Goal: Check status: Check status

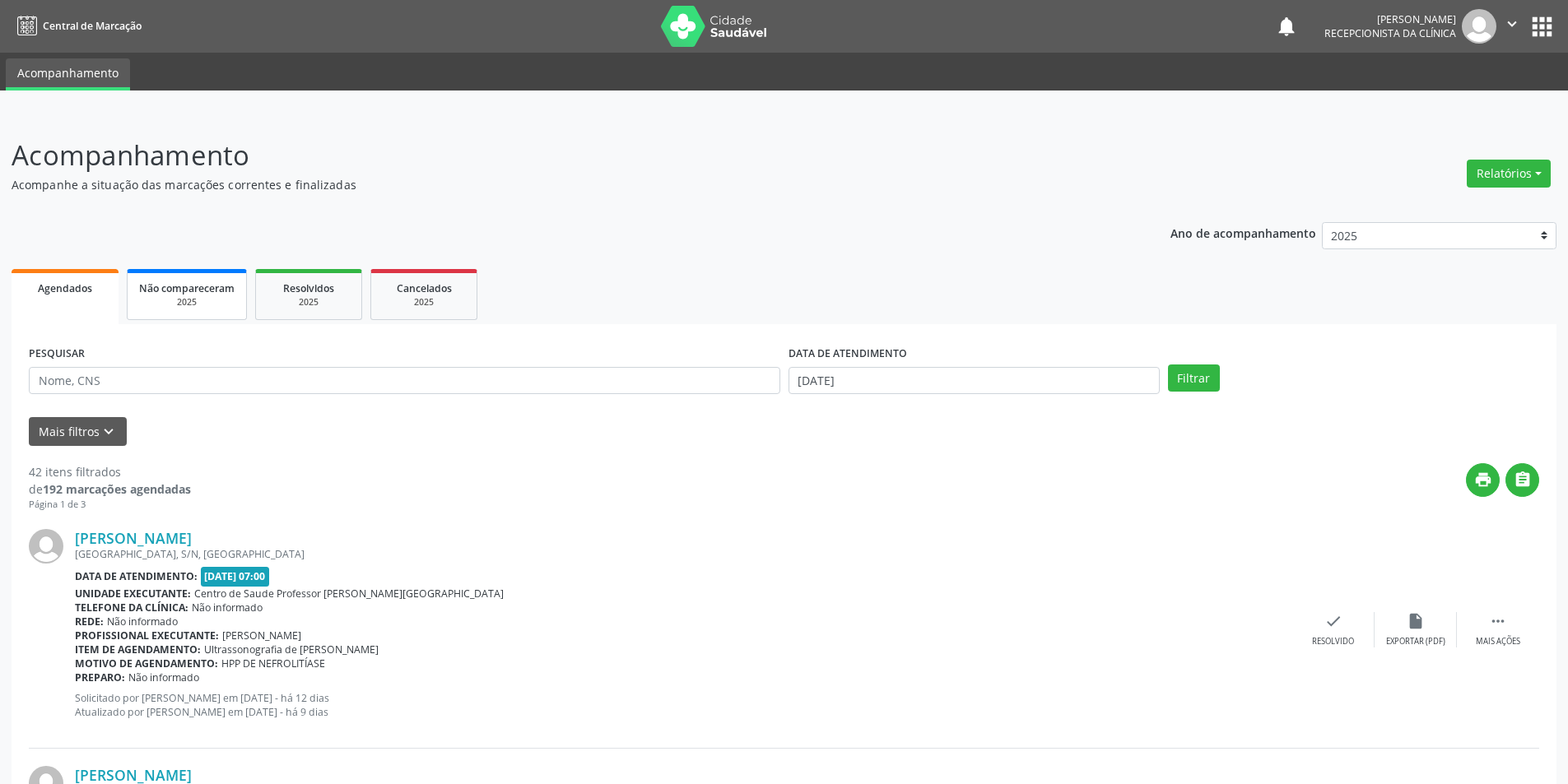
click at [196, 296] on div "2025" at bounding box center [187, 302] width 96 height 13
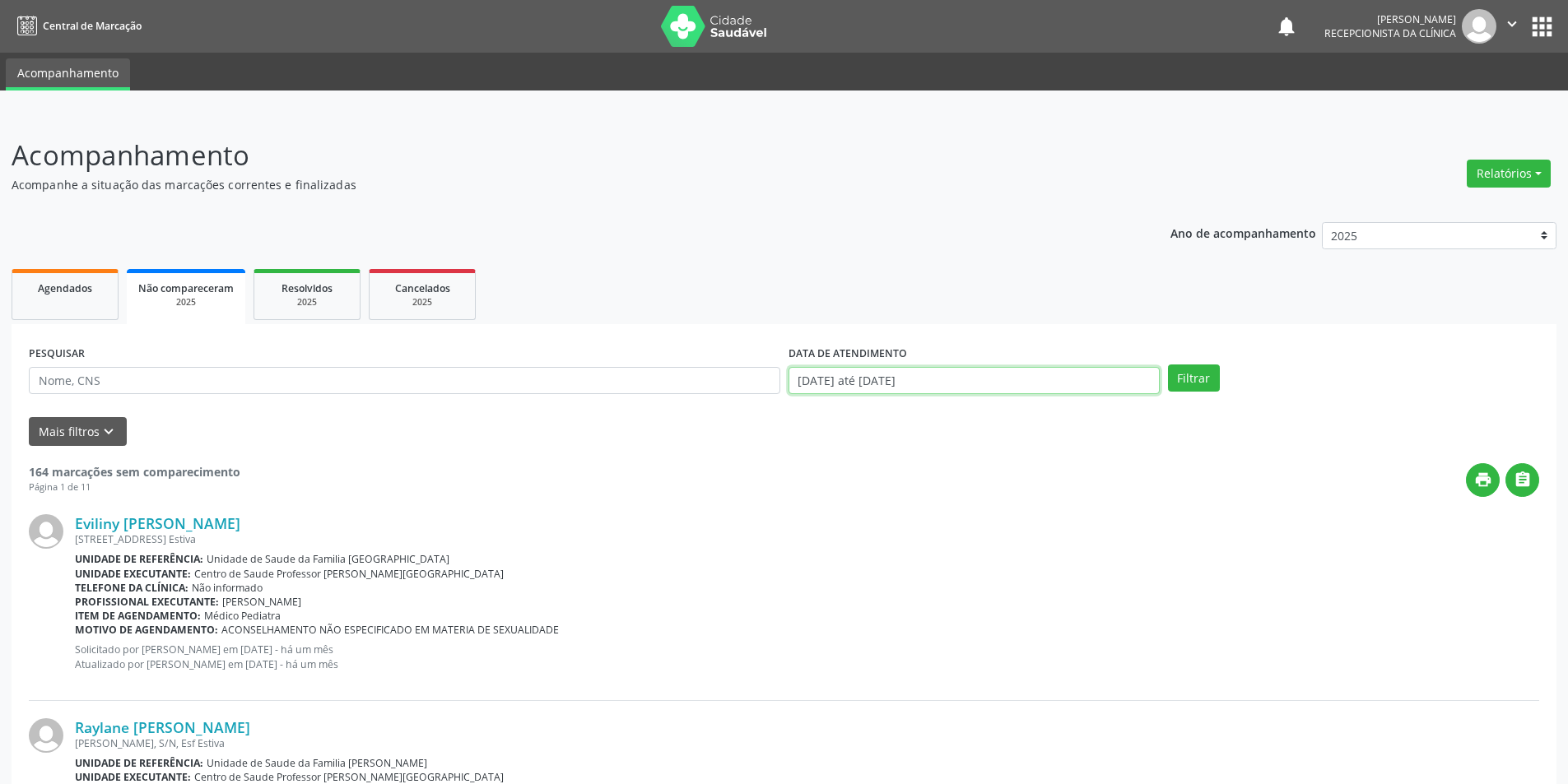
click at [971, 385] on input "[DATE] até [DATE]" at bounding box center [974, 380] width 371 height 28
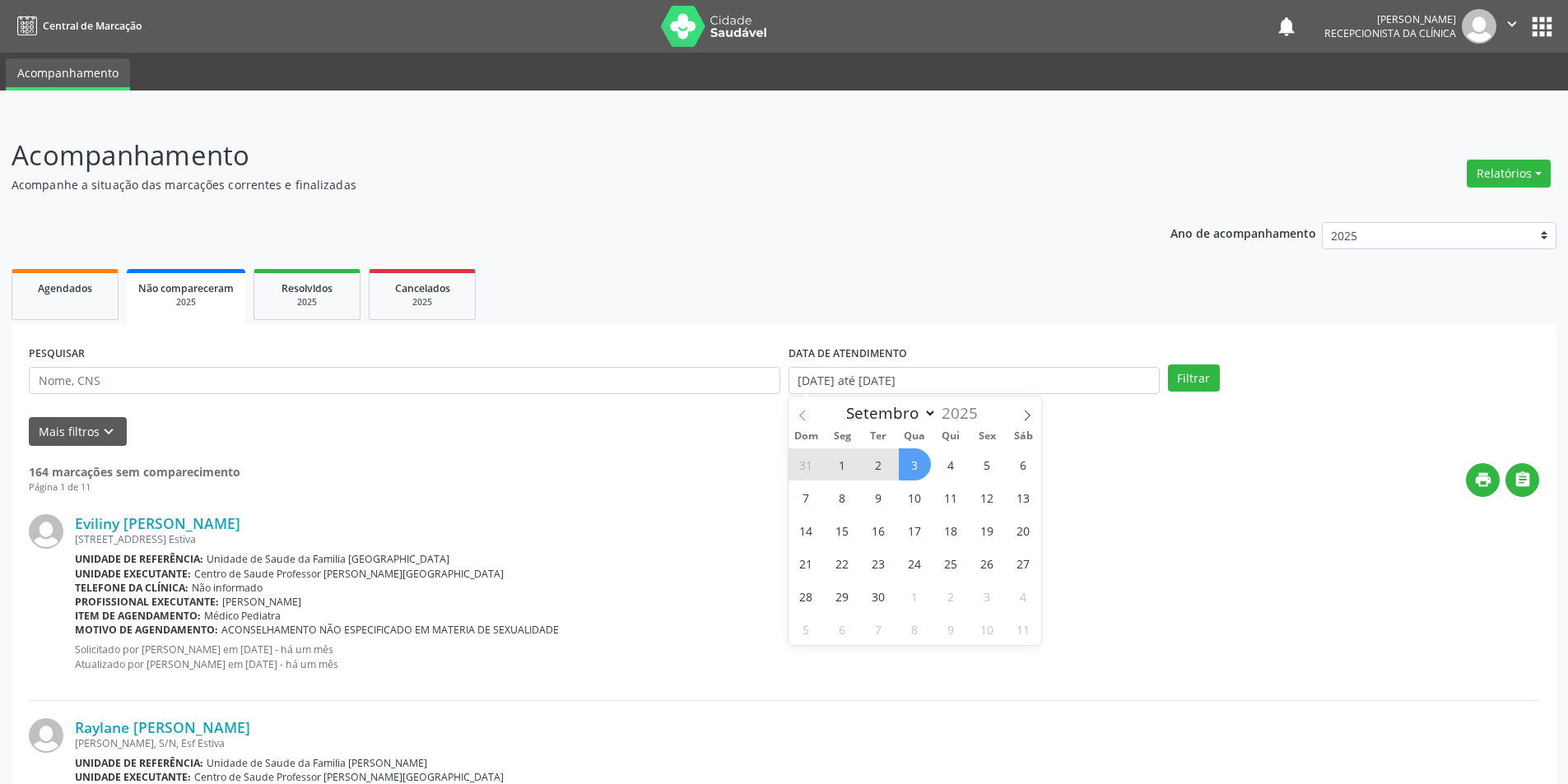
click at [801, 412] on icon at bounding box center [802, 415] width 12 height 12
select select "7"
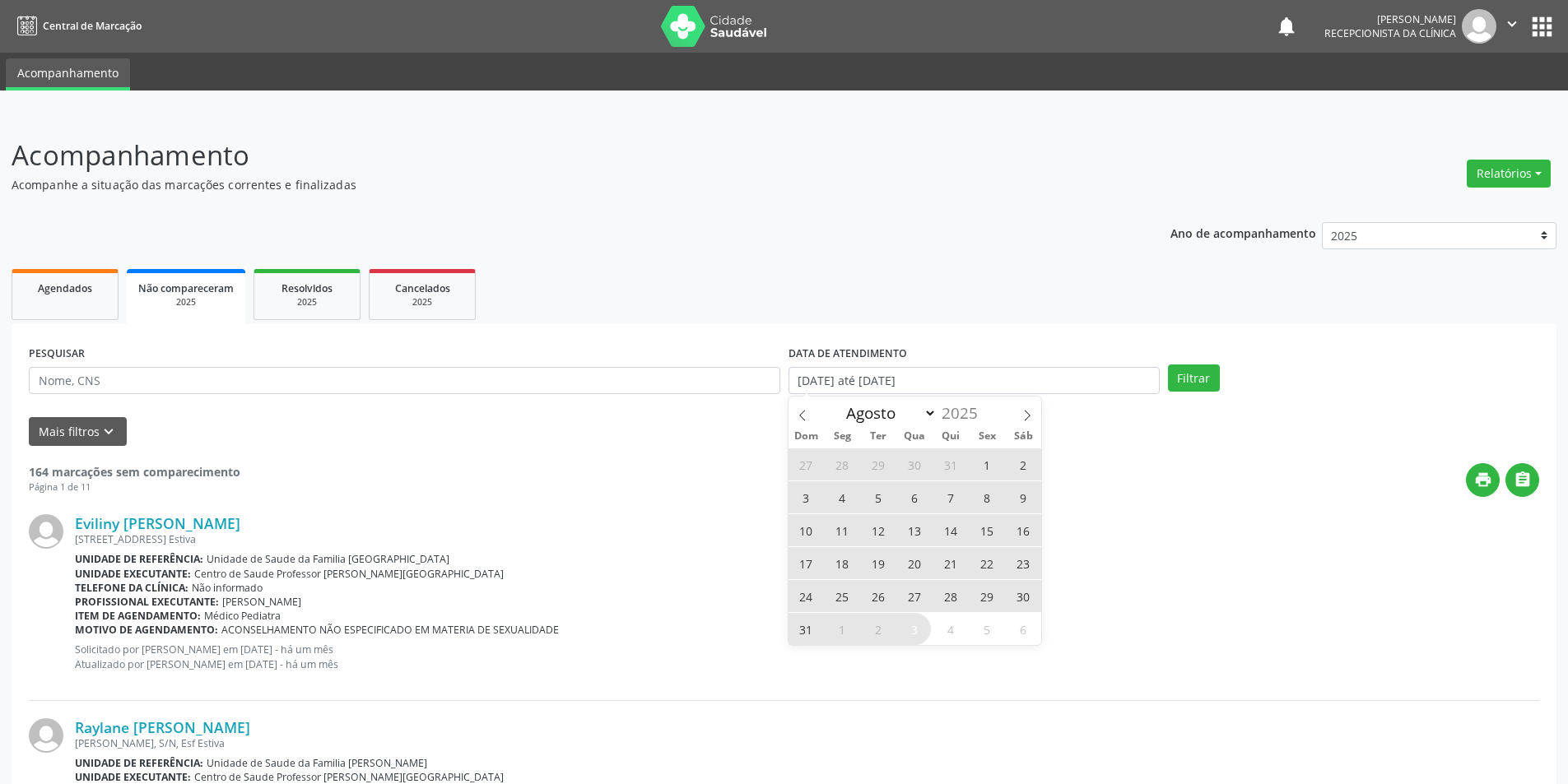
click at [948, 599] on span "28" at bounding box center [950, 596] width 32 height 32
type input "[DATE]"
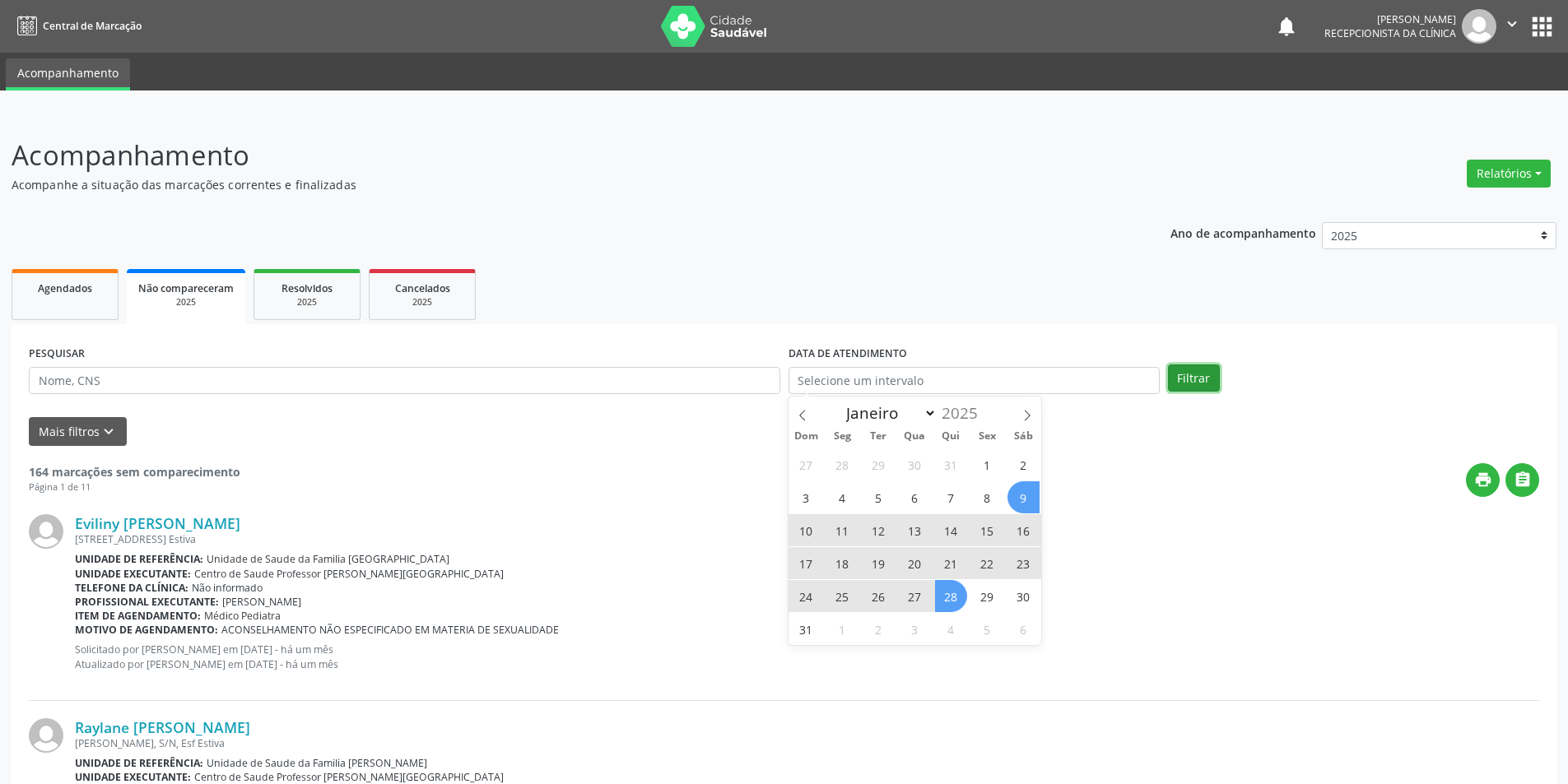
click at [1184, 375] on button "Filtrar" at bounding box center [1193, 378] width 52 height 28
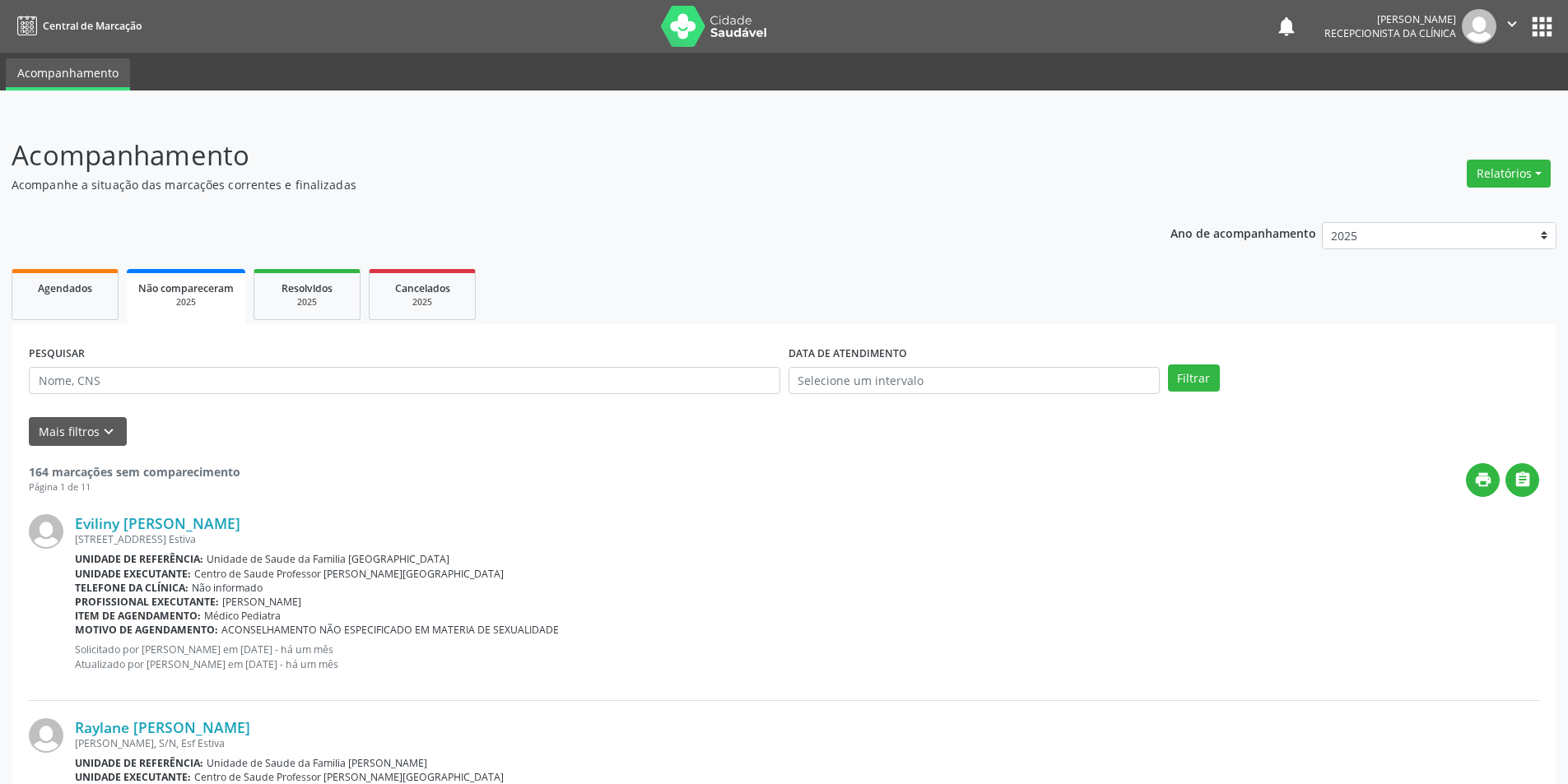
click at [181, 281] on span "Não compareceram" at bounding box center [186, 288] width 96 height 14
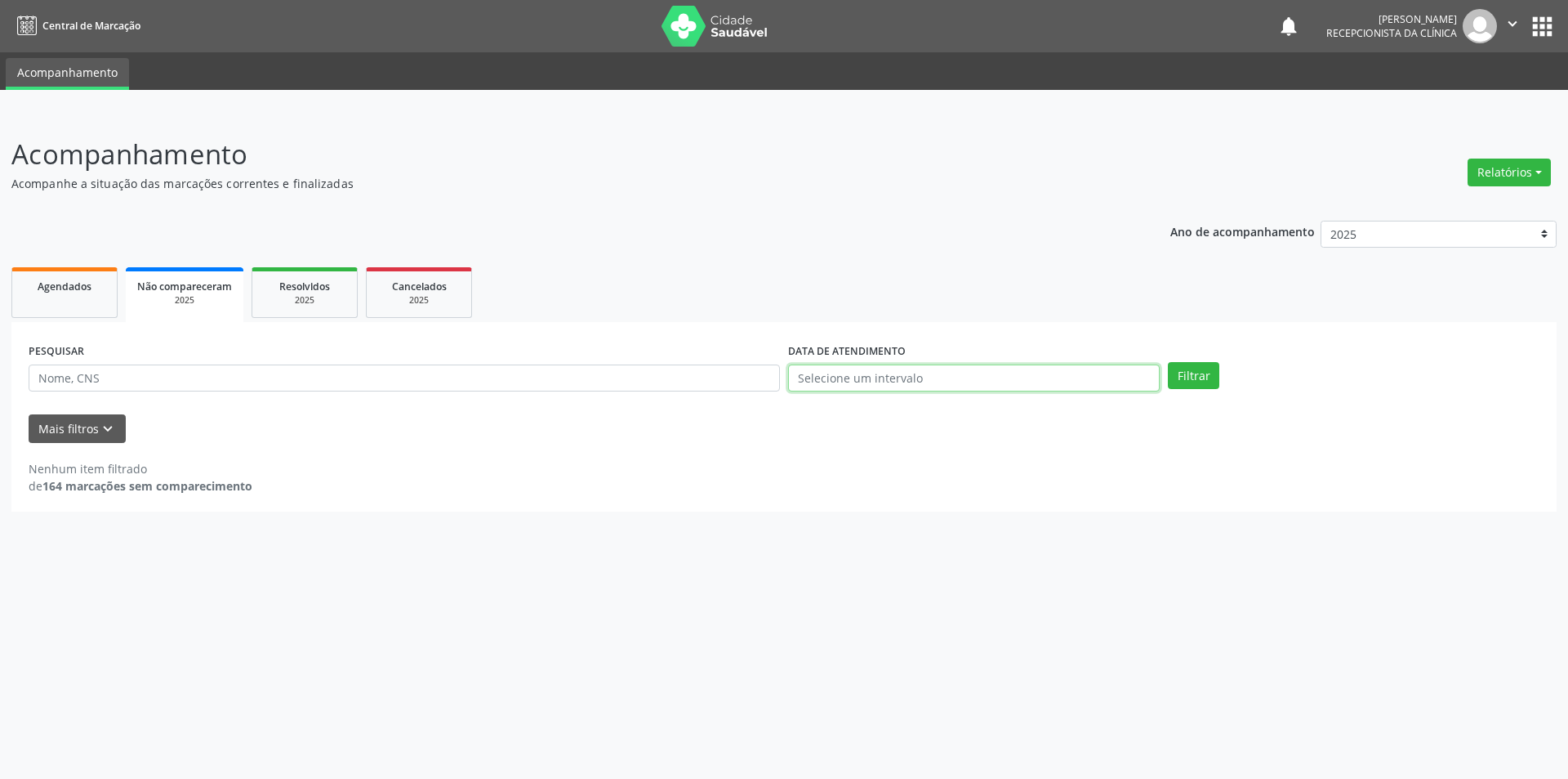
click at [834, 384] on input "text" at bounding box center [974, 378] width 372 height 28
click at [937, 588] on span "28" at bounding box center [943, 592] width 32 height 32
type input "[DATE]"
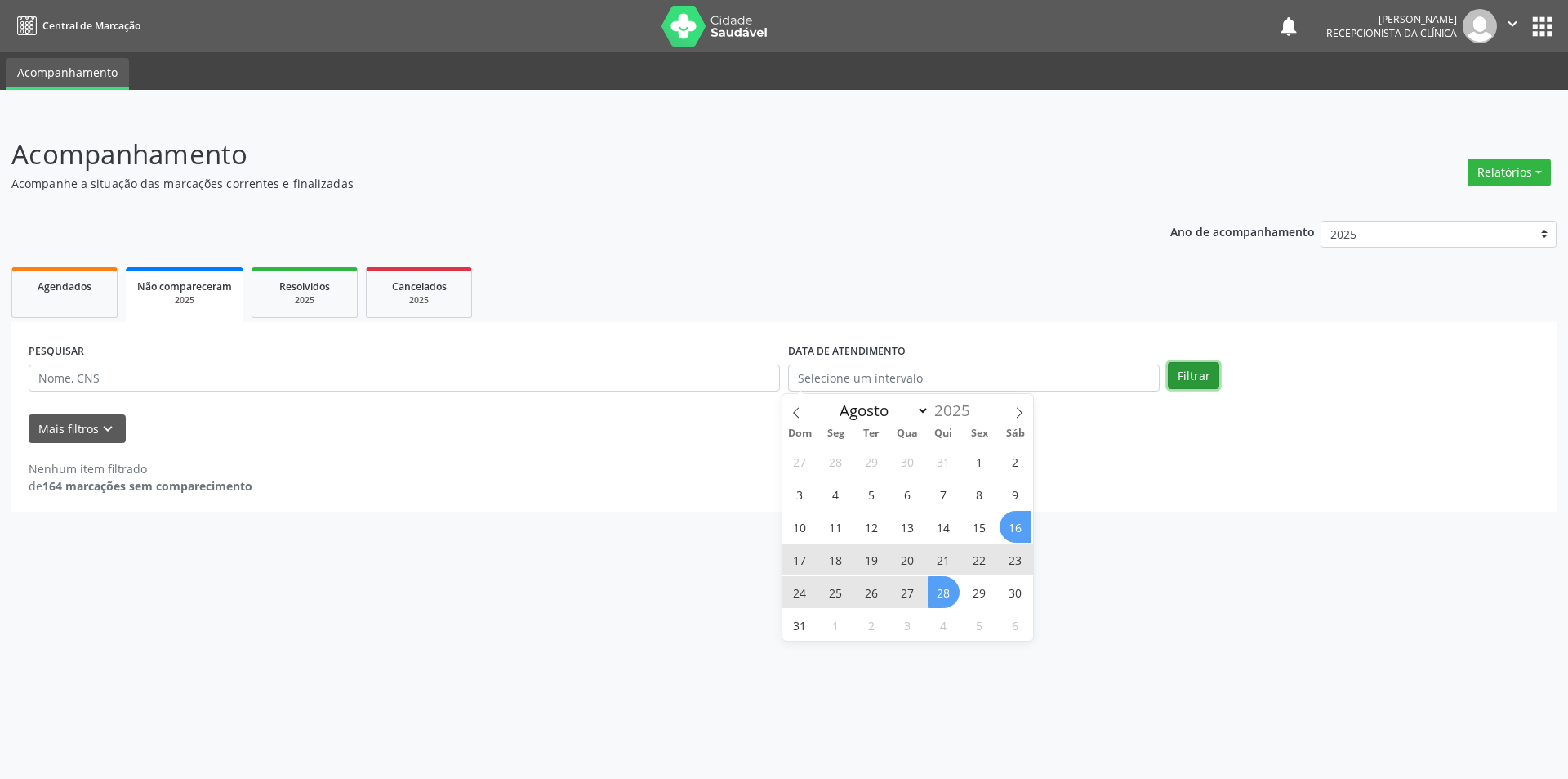
click at [1189, 369] on button "Filtrar" at bounding box center [1193, 376] width 51 height 28
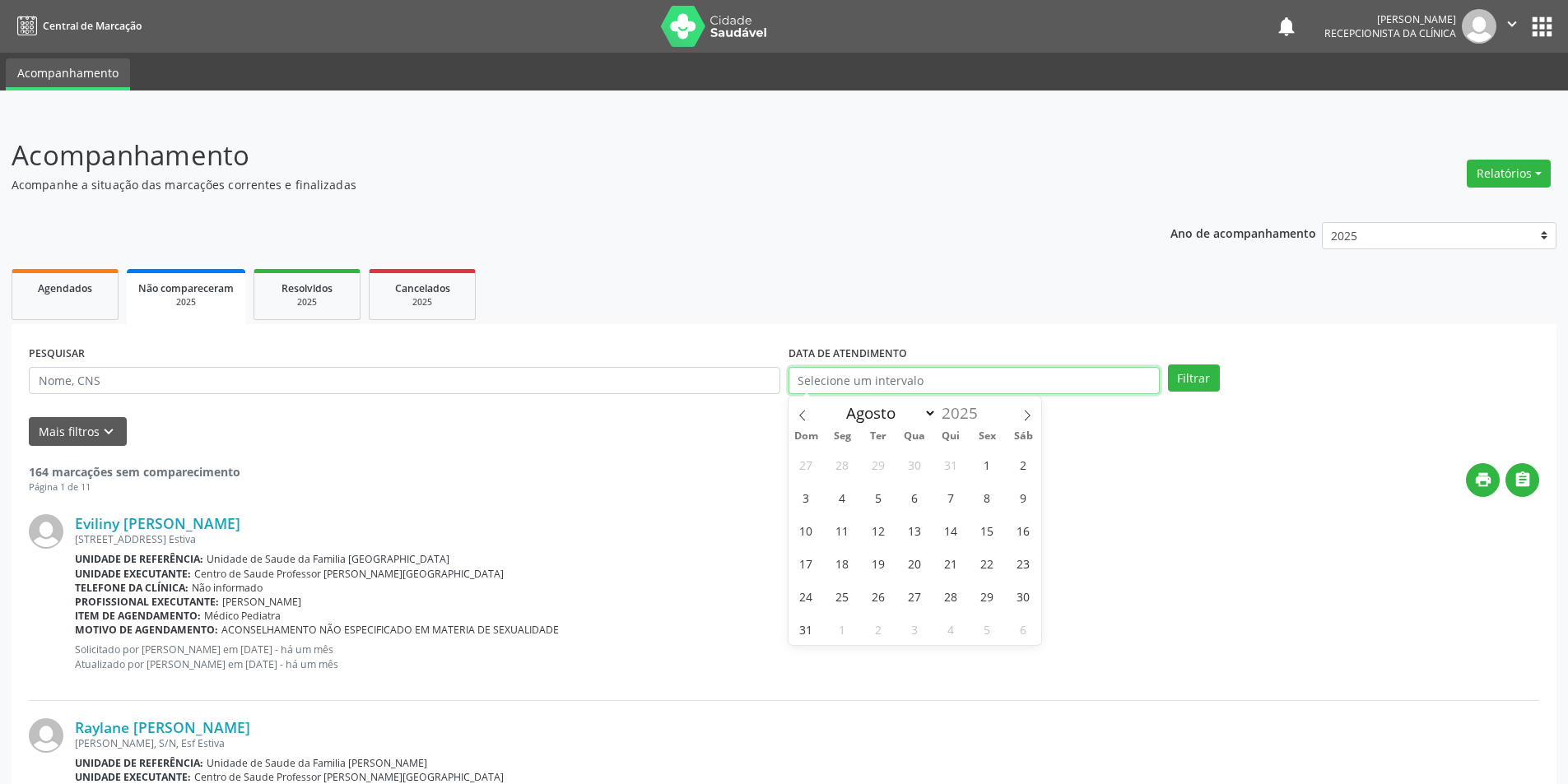
click at [985, 384] on input "text" at bounding box center [974, 380] width 371 height 28
click at [944, 595] on span "28" at bounding box center [950, 596] width 32 height 32
type input "[DATE]"
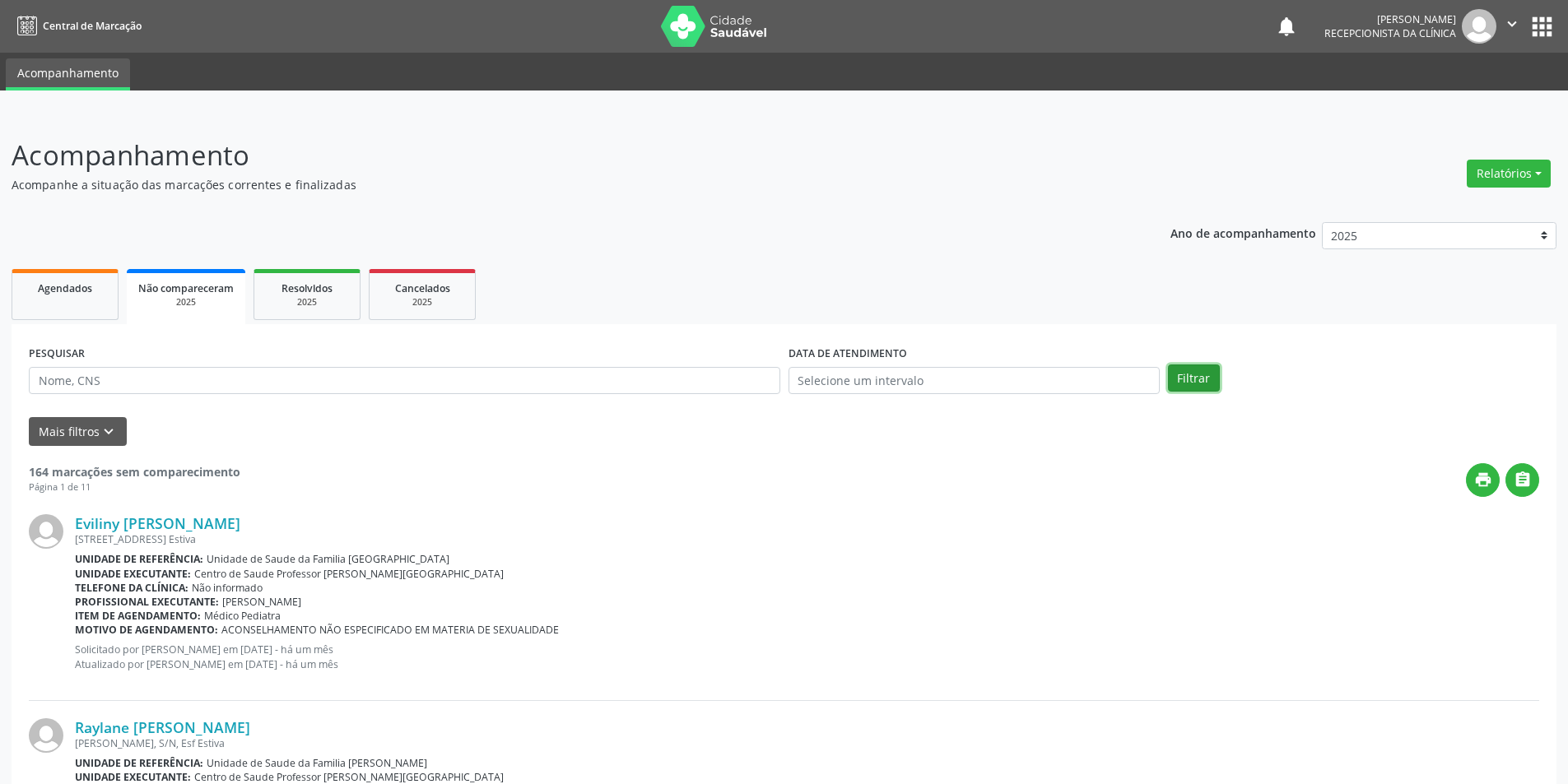
click at [1193, 377] on button "Filtrar" at bounding box center [1193, 378] width 52 height 28
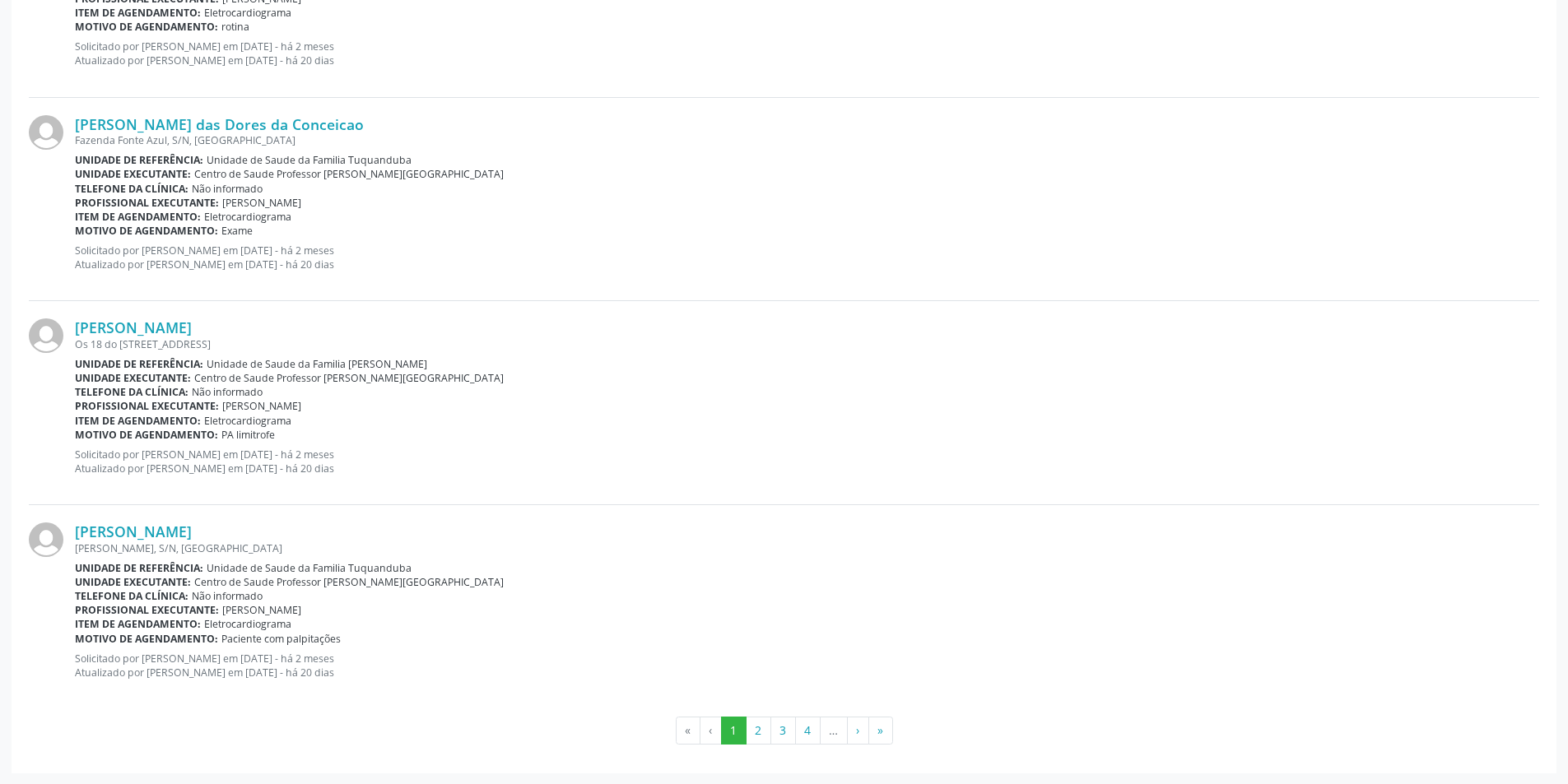
scroll to position [2845, 0]
click at [756, 734] on button "2" at bounding box center [758, 729] width 25 height 28
